Goal: Transaction & Acquisition: Purchase product/service

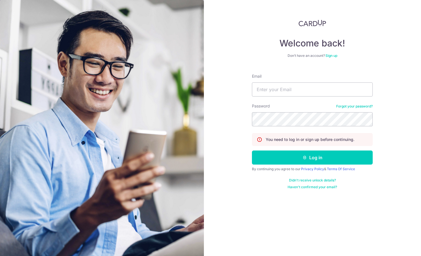
type input "[PERSON_NAME][EMAIL_ADDRESS][DOMAIN_NAME]"
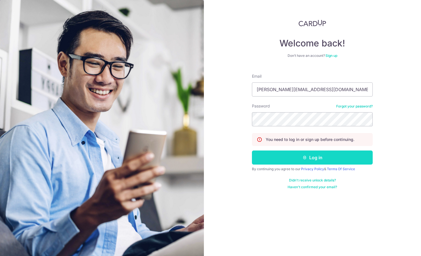
click at [314, 158] on button "Log in" at bounding box center [312, 157] width 121 height 14
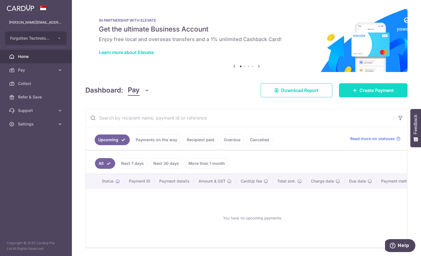
click at [359, 94] on link "Create Payment" at bounding box center [373, 90] width 69 height 14
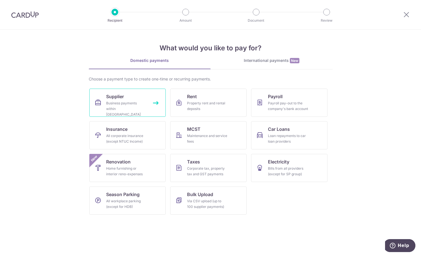
click at [123, 105] on div "Business payments within Singapore" at bounding box center [126, 108] width 40 height 17
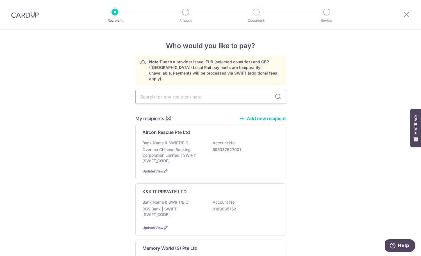
click at [267, 115] on link "Add new recipient" at bounding box center [262, 118] width 46 height 6
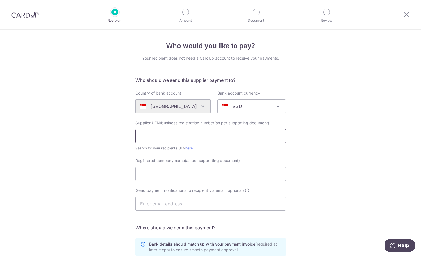
click at [179, 137] on input "text" at bounding box center [210, 136] width 150 height 14
paste input "201402872W"
type input "201402872W"
click at [180, 176] on input "Registered company name(as per supporting document)" at bounding box center [210, 173] width 150 height 14
click at [36, 155] on div "Who would you like to pay? Your recipient does not need a CardUp account to rec…" at bounding box center [210, 199] width 421 height 340
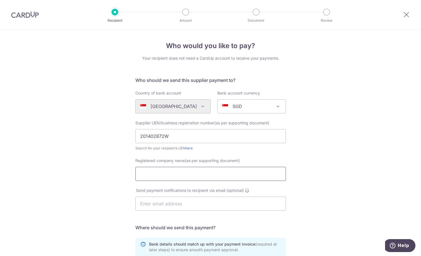
click at [164, 172] on input "Registered company name(as per supporting document)" at bounding box center [210, 173] width 150 height 14
paste input "Network Box (Sin) Pte Ltd"
click at [137, 173] on input "Network Box (Sin) Pte Ltd" at bounding box center [210, 173] width 150 height 14
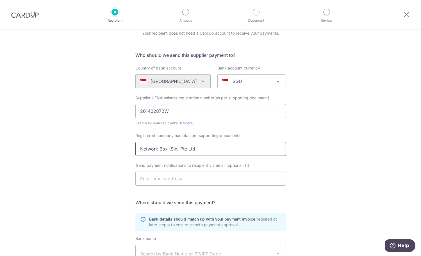
scroll to position [56, 0]
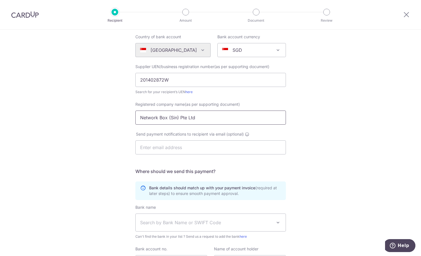
type input "Network Box (Sin) Pte Ltd"
click at [179, 145] on input "text" at bounding box center [210, 147] width 150 height 14
click at [374, 141] on div "Who would you like to pay? Your recipient does not need a CardUp account to rec…" at bounding box center [210, 143] width 421 height 340
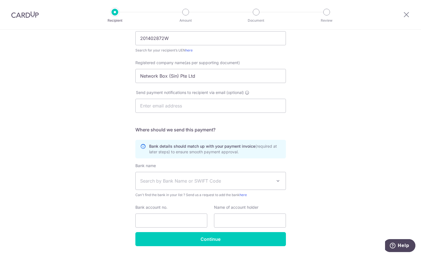
scroll to position [84, 0]
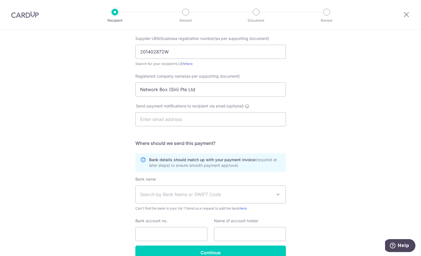
click at [81, 142] on div "Who would you like to pay? Your recipient does not need a CardUp account to rec…" at bounding box center [210, 115] width 421 height 340
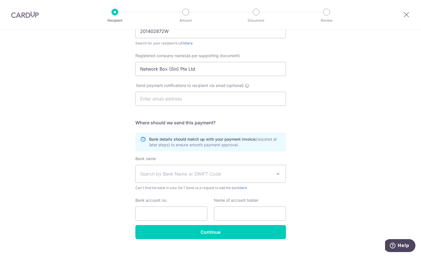
scroll to position [114, 0]
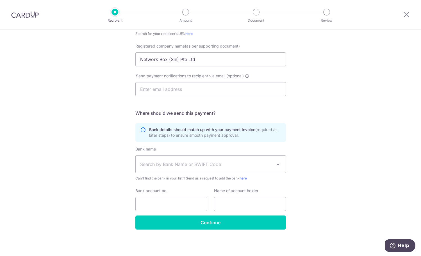
click at [174, 161] on span "Search by Bank Name or SWIFT Code" at bounding box center [206, 164] width 132 height 7
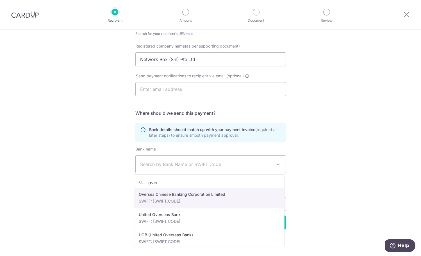
type input "over"
select select "12"
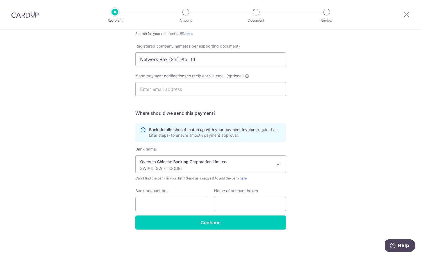
click at [334, 203] on div "Who would you like to pay? Your recipient does not need a CardUp account to rec…" at bounding box center [210, 85] width 421 height 340
click at [6, 187] on div "Who would you like to pay? Your recipient does not need a CardUp account to rec…" at bounding box center [210, 85] width 421 height 340
click at [170, 205] on input "Bank account no." at bounding box center [171, 204] width 72 height 14
paste input "686 265 802 001"
click at [149, 201] on input "686 265 802 001" at bounding box center [171, 204] width 72 height 14
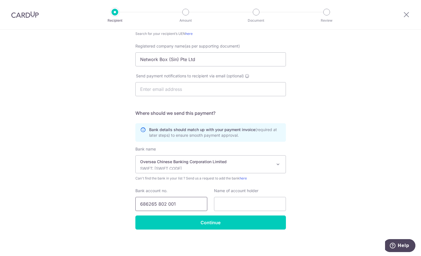
click at [157, 204] on input "686265 802 001" at bounding box center [171, 204] width 72 height 14
click at [166, 203] on input "686265802 001" at bounding box center [171, 204] width 72 height 14
type input "686265802001"
click at [241, 203] on input "text" at bounding box center [250, 204] width 72 height 14
click at [224, 201] on input "text" at bounding box center [250, 204] width 72 height 14
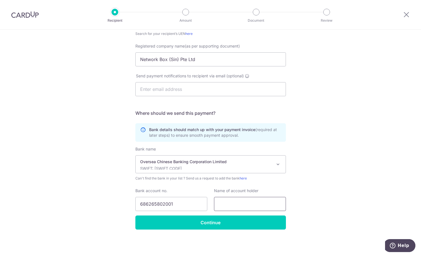
paste input "Network Box (Sin) Pte Ltd"
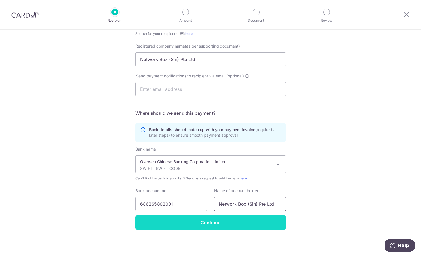
type input "Network Box (Sin) Pte Ltd"
click at [216, 223] on input "Continue" at bounding box center [210, 222] width 150 height 14
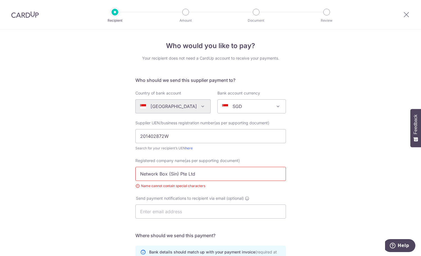
scroll to position [122, 0]
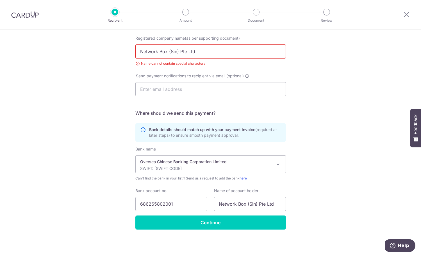
click at [176, 49] on input "Network Box (Sin) Pte Ltd" at bounding box center [210, 51] width 150 height 14
type input "Network Box Singapore Pte Ltd"
click at [312, 101] on div "Who would you like to pay? Your recipient does not need a CardUp account to rec…" at bounding box center [210, 81] width 421 height 348
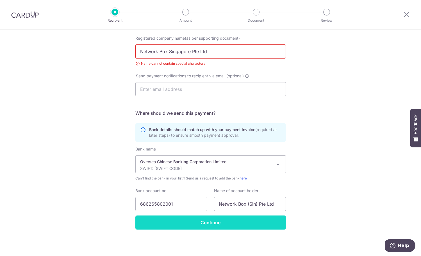
click at [212, 220] on input "Continue" at bounding box center [210, 222] width 150 height 14
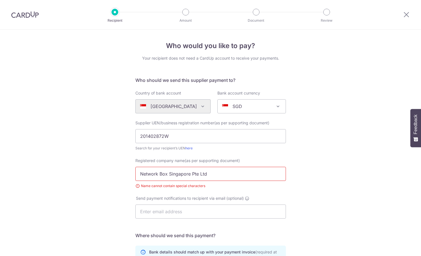
scroll to position [122, 0]
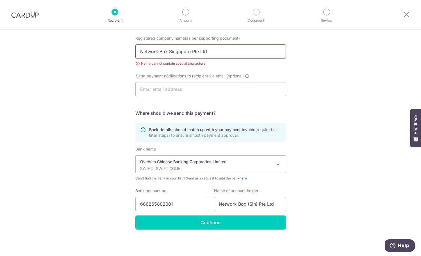
click at [140, 51] on input "Network Box Singapore Pte Ltd" at bounding box center [210, 51] width 150 height 14
click at [189, 51] on input "Network Box Singapore Pte Ltd" at bounding box center [210, 51] width 150 height 14
type input "Network Box (Sin) Pte Ltd"
click at [231, 73] on span "Send payment notifications to recipient via email (optional)" at bounding box center [190, 76] width 108 height 6
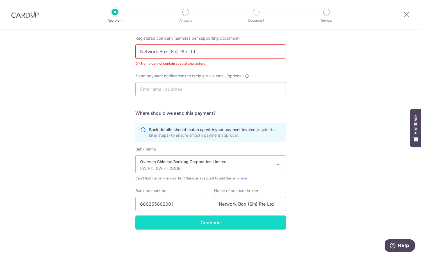
click at [209, 224] on input "Continue" at bounding box center [210, 222] width 150 height 14
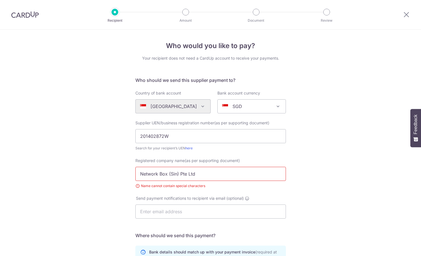
scroll to position [122, 0]
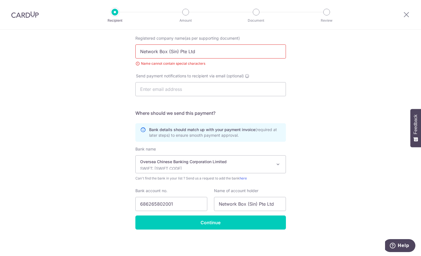
click at [214, 60] on div "Registered company name(as per supporting document) Network Box (Sin) Pte Ltd N…" at bounding box center [210, 50] width 150 height 31
click at [195, 52] on input "Network Box (Sin) Pte Ltd" at bounding box center [210, 51] width 150 height 14
click at [178, 51] on input "Network Box (Sin) Pte Ltd" at bounding box center [210, 51] width 150 height 14
type input "Network Box (S) Pte Ltd"
click at [303, 105] on div "Who would you like to pay? Your recipient does not need a CardUp account to rec…" at bounding box center [210, 81] width 421 height 348
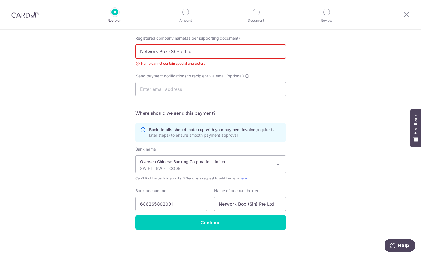
drag, startPoint x: 139, startPoint y: 51, endPoint x: 152, endPoint y: 50, distance: 13.0
click at [139, 51] on input "Network Box (S) Pte Ltd" at bounding box center [210, 51] width 150 height 14
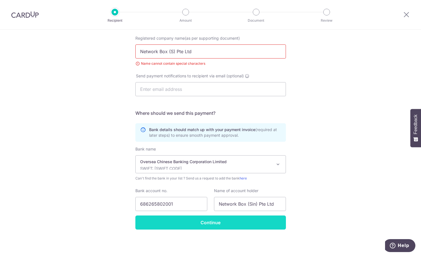
click at [213, 223] on input "Continue" at bounding box center [210, 222] width 150 height 14
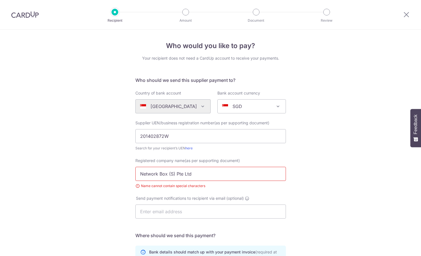
scroll to position [122, 0]
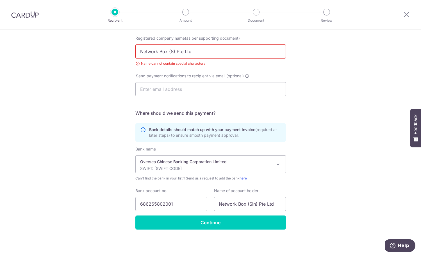
click at [212, 52] on input "Network Box (S) Pte Ltd" at bounding box center [210, 51] width 150 height 14
type input "N"
drag, startPoint x: 272, startPoint y: 203, endPoint x: 208, endPoint y: 204, distance: 64.0
click at [208, 204] on div "Bank account no. 686265802001 Name of account holder Network Box (Sin) Pte Ltd" at bounding box center [210, 199] width 157 height 23
click at [152, 54] on input "Registered company name(as per supporting document)" at bounding box center [210, 51] width 150 height 14
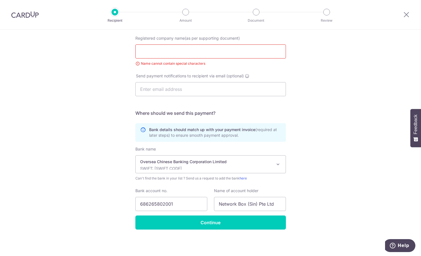
paste input "Network Box (Sin) Pte Ltd"
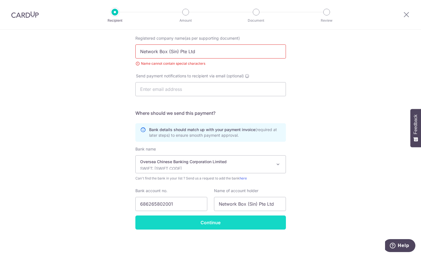
type input "Network Box (Sin) Pte Ltd"
click at [215, 225] on input "Continue" at bounding box center [210, 222] width 150 height 14
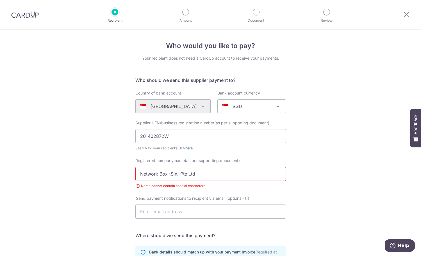
click at [188, 149] on link "here" at bounding box center [188, 148] width 7 height 4
drag, startPoint x: 209, startPoint y: 170, endPoint x: 89, endPoint y: 169, distance: 119.6
click at [89, 169] on div "Who would you like to pay? Your recipient does not need a CardUp account to rec…" at bounding box center [210, 203] width 421 height 348
paste input "Box (SIN) Pte"
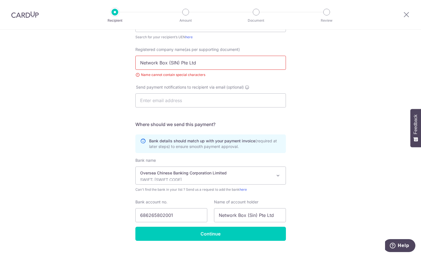
scroll to position [112, 0]
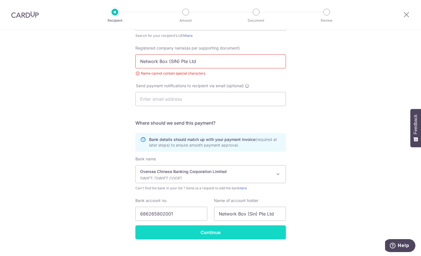
type input "Network Box (SIN) Pte Ltd"
click at [209, 232] on input "Continue" at bounding box center [210, 232] width 150 height 14
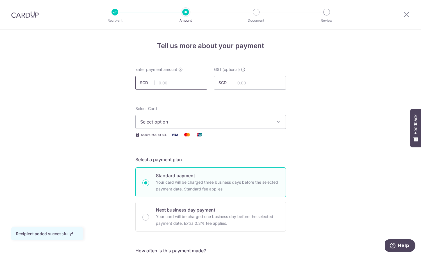
click at [167, 81] on input "text" at bounding box center [171, 83] width 72 height 14
type input "3,433.50"
click at [243, 123] on span "Select option" at bounding box center [205, 121] width 131 height 7
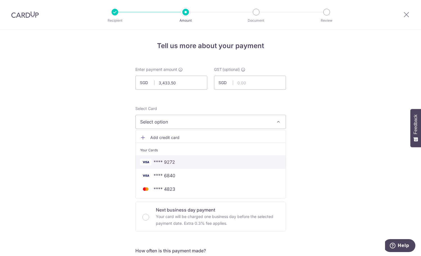
click at [197, 165] on span "**** 9272" at bounding box center [210, 161] width 141 height 7
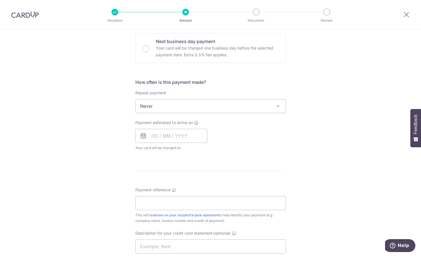
scroll to position [168, 0]
click at [160, 136] on input "text" at bounding box center [171, 135] width 72 height 14
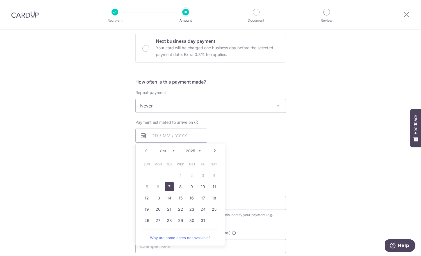
click at [239, 129] on div "Payment estimated to arrive on Prev Next Oct Nov Dec 2025 2026 2027 2028 2029 2…" at bounding box center [210, 134] width 157 height 31
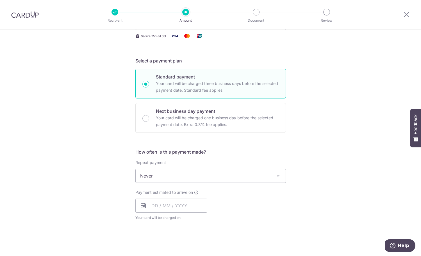
scroll to position [84, 0]
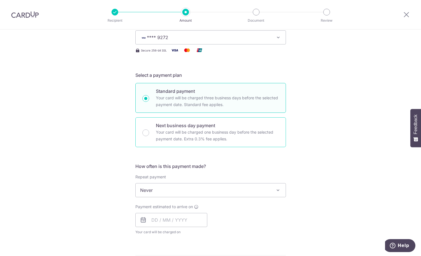
click at [148, 133] on div "Next business day payment Your card will be charged one business day before the…" at bounding box center [210, 132] width 150 height 30
radio input "false"
radio input "true"
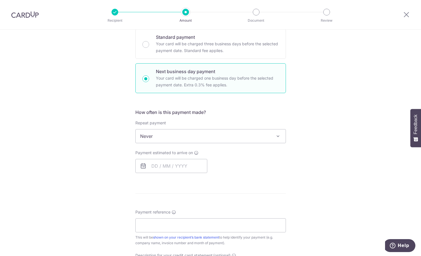
scroll to position [140, 0]
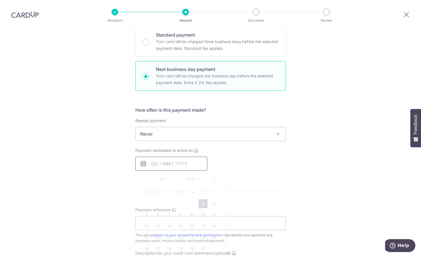
click at [167, 165] on input "text" at bounding box center [171, 163] width 72 height 14
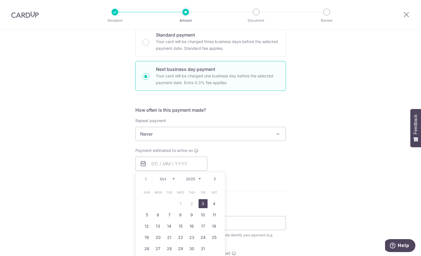
click at [204, 204] on link "3" at bounding box center [203, 203] width 9 height 9
type input "[DATE]"
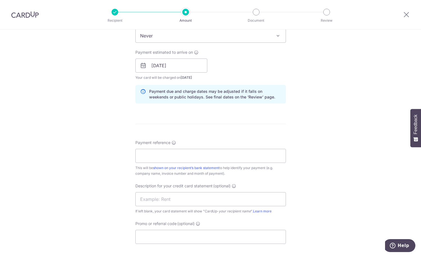
scroll to position [253, 0]
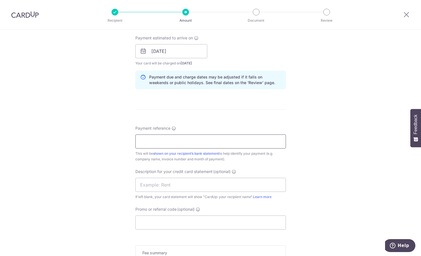
click at [159, 137] on input "Payment reference" at bounding box center [210, 141] width 150 height 14
paste input "202507-1256"
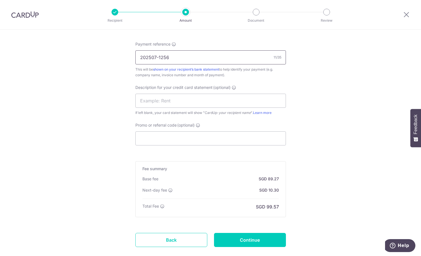
scroll to position [337, 0]
type input "202507-1256"
click at [154, 133] on input "Promo or referral code (optional)" at bounding box center [210, 138] width 150 height 14
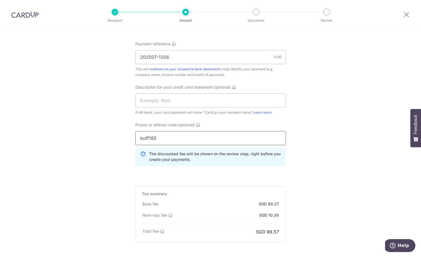
type input "boff185"
click at [333, 173] on div "Tell us more about your payment Enter payment amount SGD 3,433.50 3433.50 GST (…" at bounding box center [210, 3] width 421 height 621
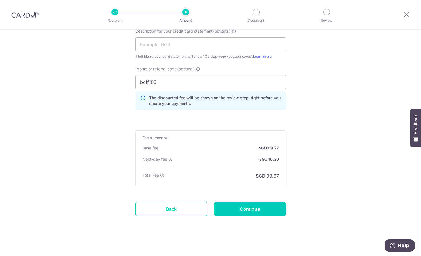
scroll to position [395, 0]
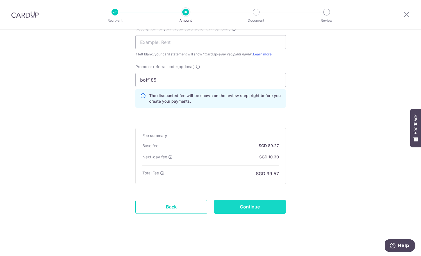
click at [239, 206] on input "Continue" at bounding box center [250, 206] width 72 height 14
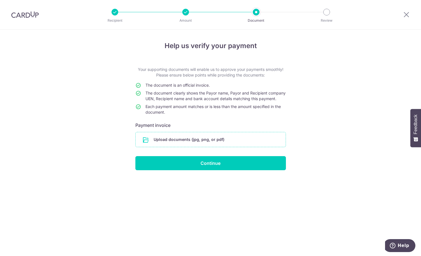
click at [186, 147] on input "file" at bounding box center [211, 139] width 150 height 15
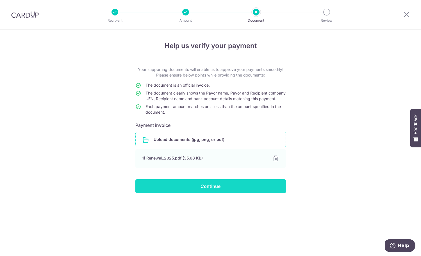
click at [216, 193] on input "Continue" at bounding box center [210, 186] width 150 height 14
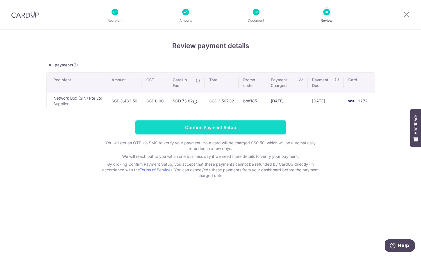
click at [215, 127] on input "Confirm Payment Setup" at bounding box center [210, 127] width 150 height 14
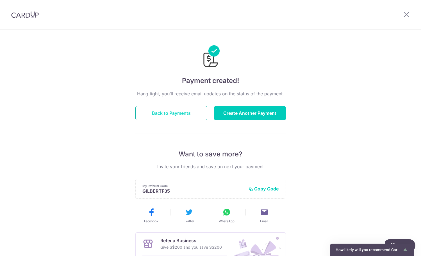
click at [177, 114] on button "Back to Payments" at bounding box center [171, 113] width 72 height 14
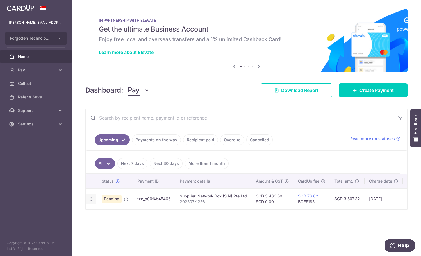
click at [89, 198] on icon "button" at bounding box center [91, 199] width 6 height 6
click at [237, 225] on div "Status Payment ID Payment details Amount & GST CardUp fee Total amt. Charge dat…" at bounding box center [246, 208] width 321 height 68
click at [349, 209] on div "All Next 7 days Next 30 days More than 1 month Status Payment ID Payment detail…" at bounding box center [246, 180] width 321 height 60
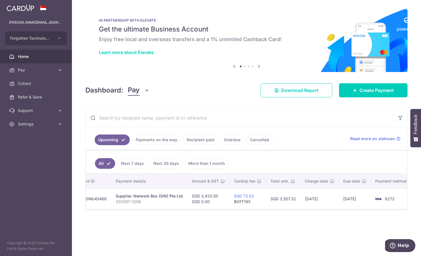
scroll to position [0, 67]
click at [297, 90] on span "Download Report" at bounding box center [299, 90] width 37 height 7
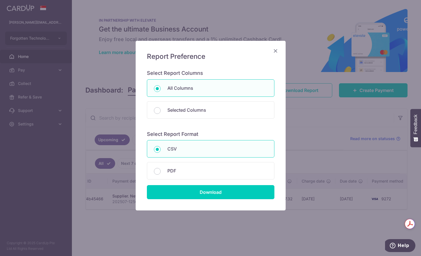
click at [274, 52] on icon "Close" at bounding box center [275, 50] width 7 height 7
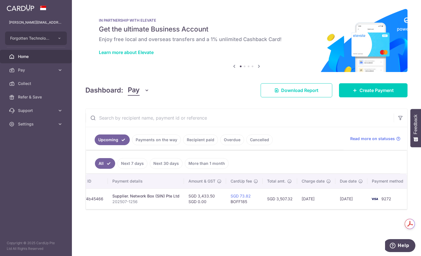
drag, startPoint x: 264, startPoint y: 181, endPoint x: 258, endPoint y: 195, distance: 15.8
click at [258, 195] on table "Status Payment ID Payment details Amount & GST CardUp fee Total amt. Charge dat…" at bounding box center [214, 191] width 391 height 35
click at [268, 201] on td "SGD 3,507.32" at bounding box center [280, 198] width 35 height 20
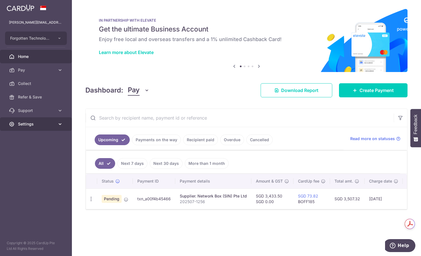
click at [29, 123] on span "Settings" at bounding box center [36, 124] width 37 height 6
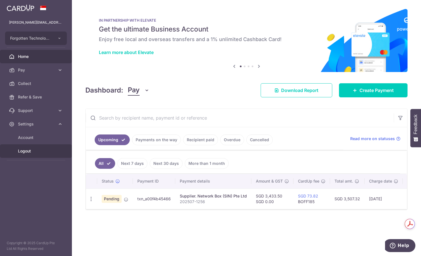
click at [27, 151] on span "Logout" at bounding box center [36, 151] width 37 height 6
